Goal: Task Accomplishment & Management: Manage account settings

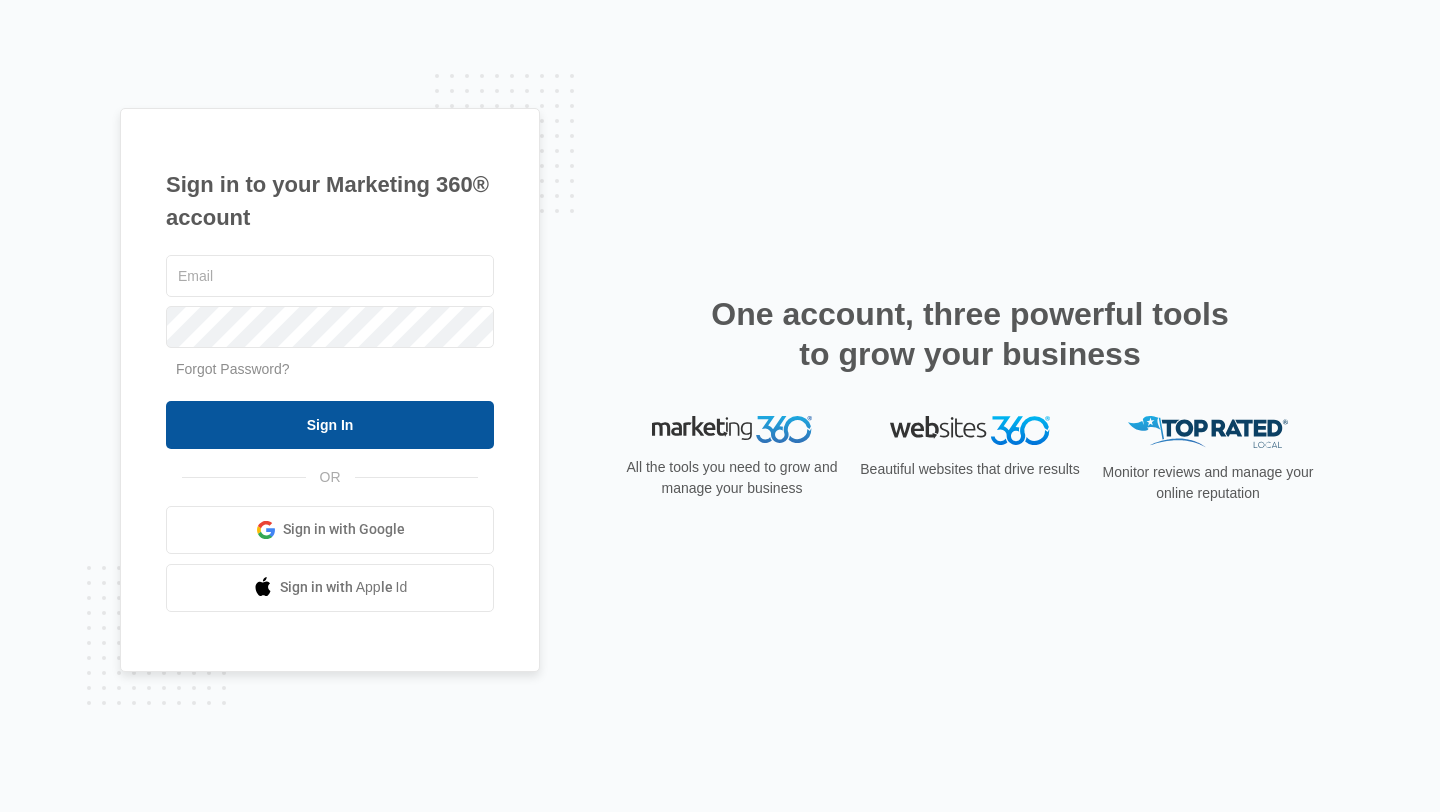
type input "[PERSON_NAME][EMAIL_ADDRESS][DOMAIN_NAME]"
click at [338, 420] on input "Sign In" at bounding box center [330, 425] width 328 height 48
